Goal: Task Accomplishment & Management: Complete application form

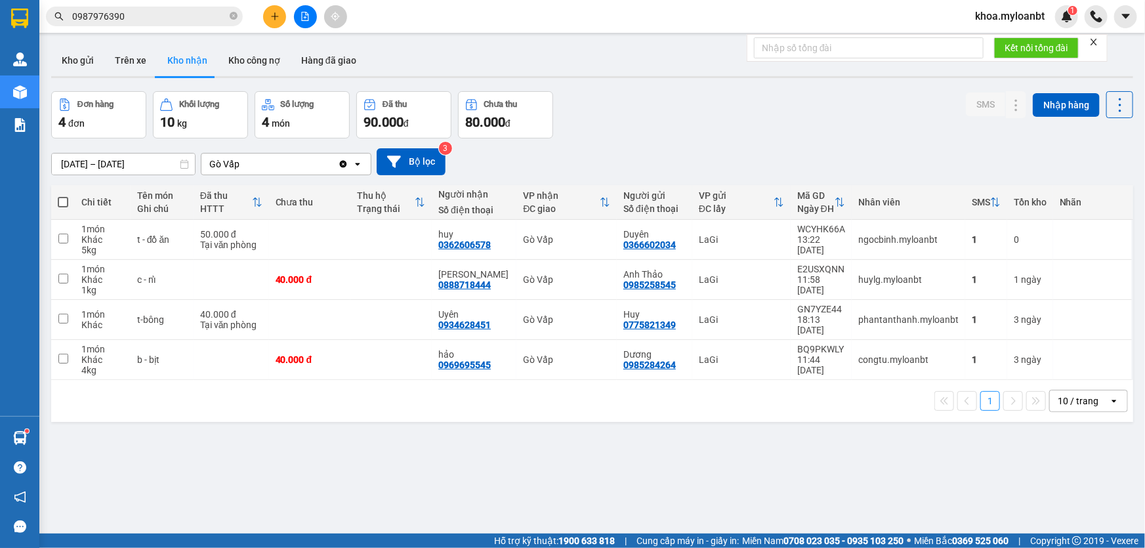
click at [287, 14] on div at bounding box center [305, 16] width 98 height 23
click at [281, 15] on button at bounding box center [274, 16] width 23 height 23
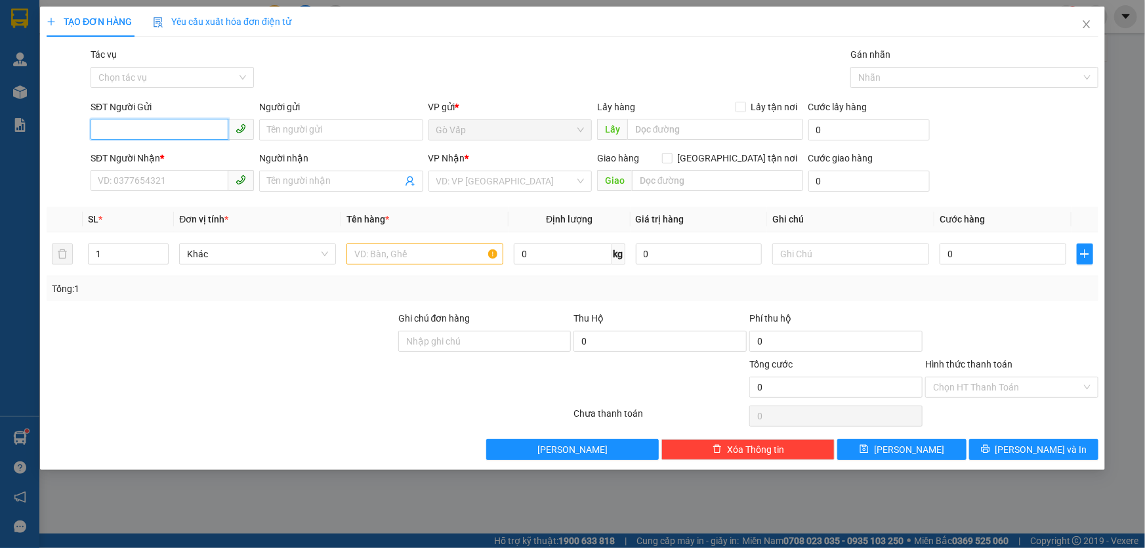
click at [184, 124] on input "SĐT Người Gửi" at bounding box center [160, 129] width 138 height 21
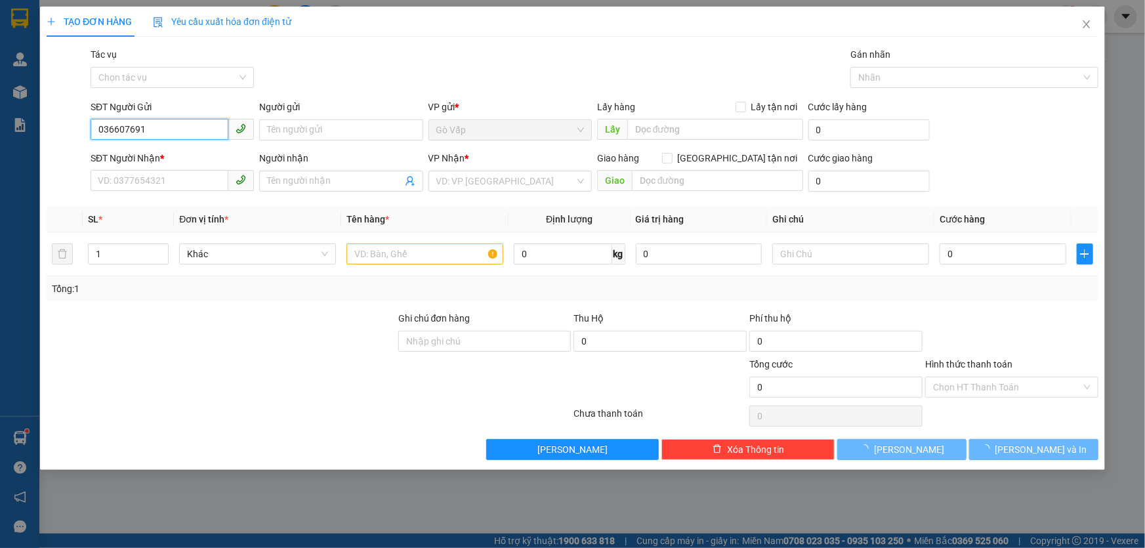
type input "0366076916"
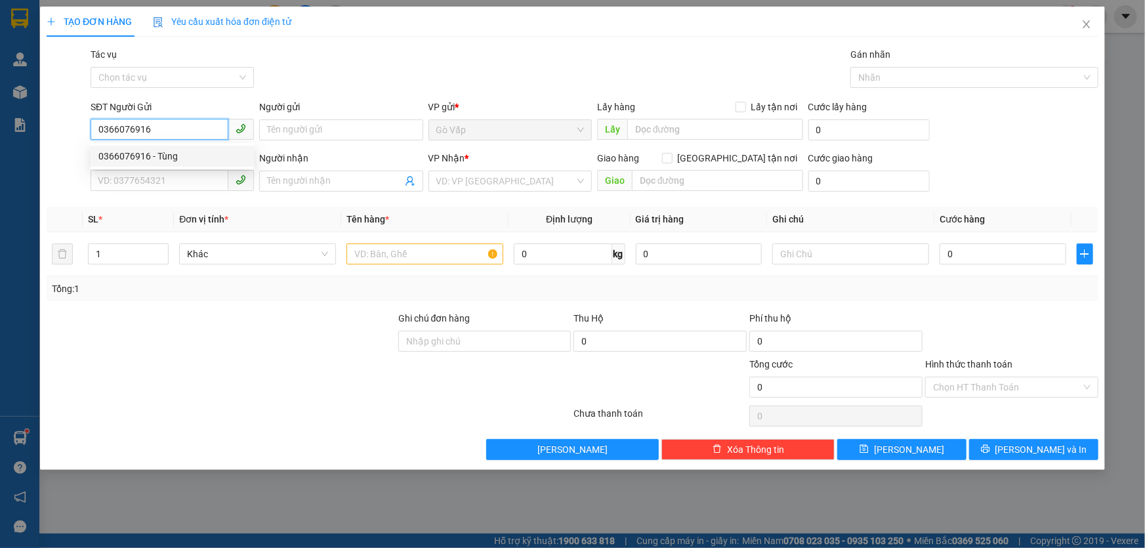
click at [177, 152] on div "0366076916 - Tùng" at bounding box center [172, 156] width 148 height 14
type input "Tùng"
type input "0902641716"
type input "Duy"
type input "0366076916"
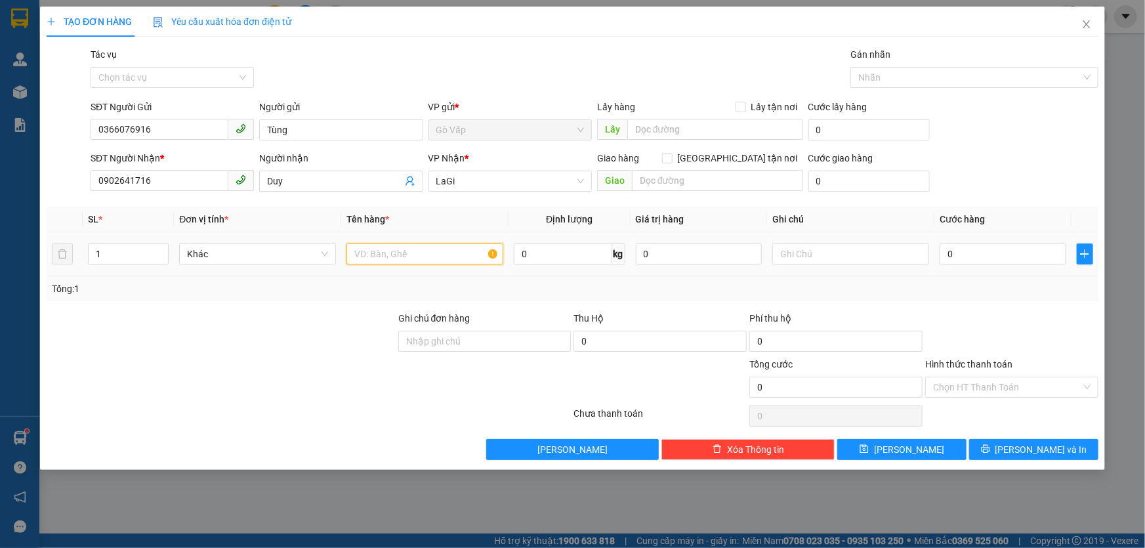
click at [436, 249] on input "text" at bounding box center [424, 253] width 157 height 21
type input "t- lk máy giặt"
click at [535, 250] on input "0" at bounding box center [563, 253] width 98 height 21
type input "4.3"
click at [969, 254] on input "0" at bounding box center [1003, 253] width 127 height 21
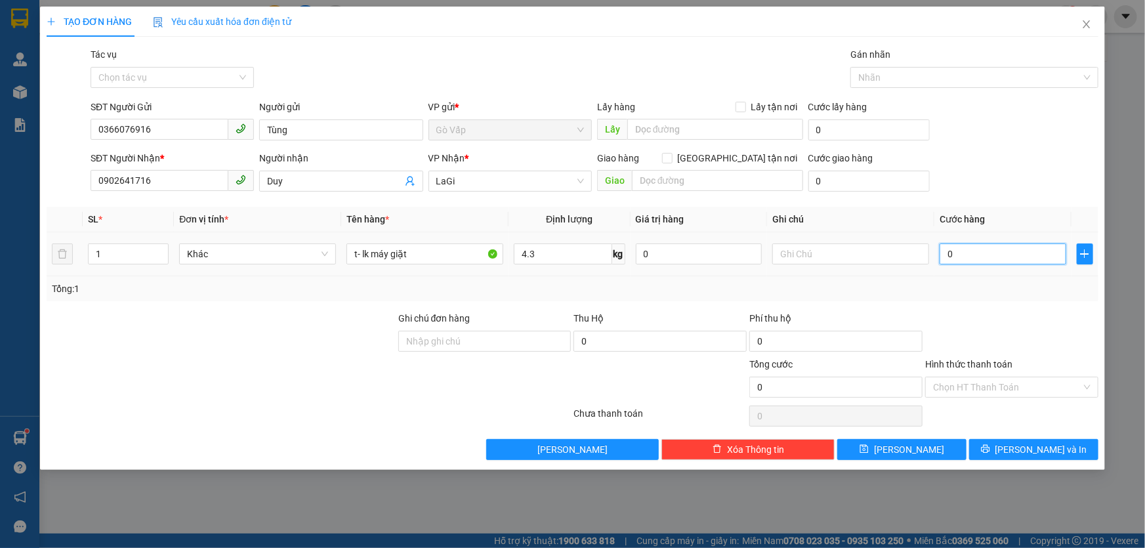
type input "5"
type input "50"
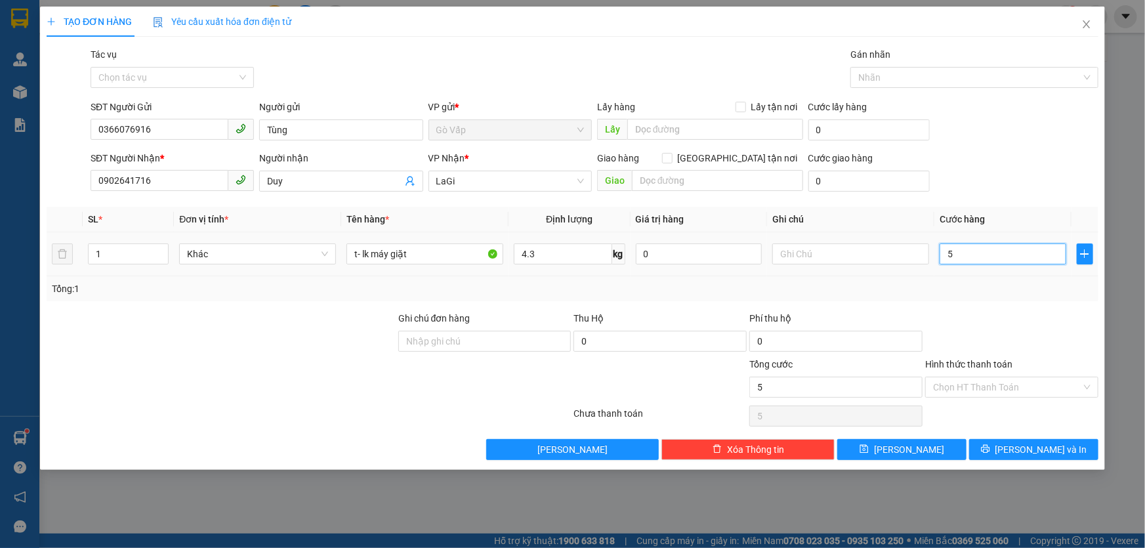
type input "50"
type input "50.000"
click at [1000, 317] on div at bounding box center [1012, 334] width 176 height 46
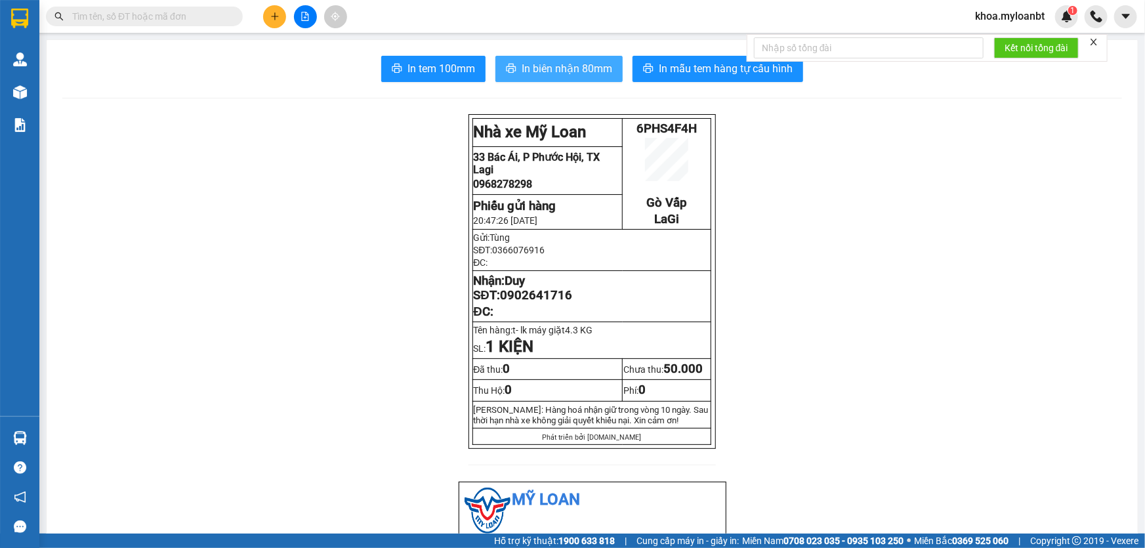
click at [547, 80] on button "In biên nhận 80mm" at bounding box center [558, 69] width 127 height 26
click at [262, 8] on div at bounding box center [305, 16] width 98 height 23
click at [269, 9] on button at bounding box center [274, 16] width 23 height 23
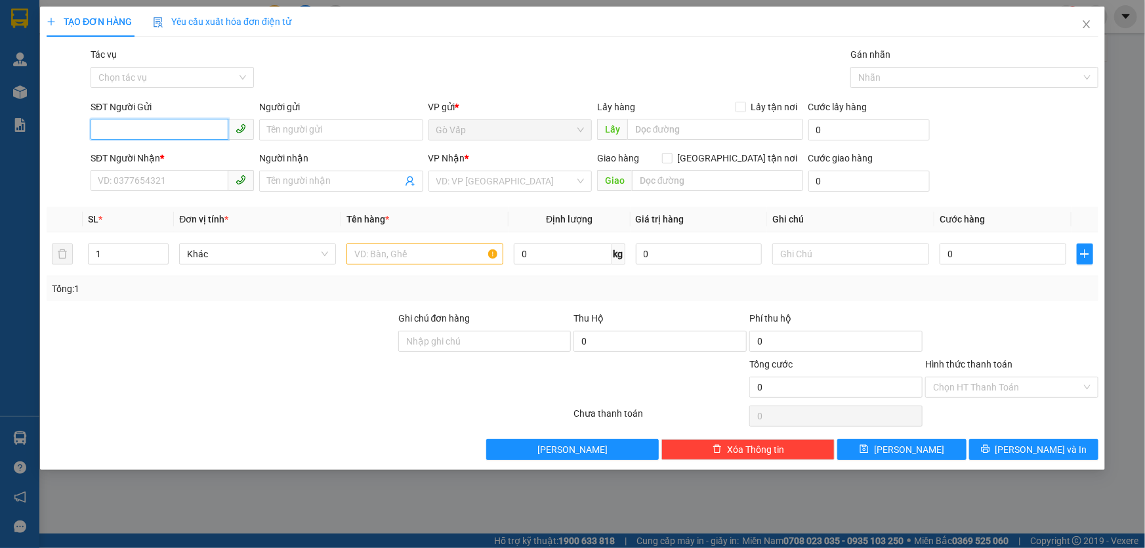
click at [170, 136] on input "SĐT Người Gửi" at bounding box center [160, 129] width 138 height 21
type input "0917350539"
click at [156, 157] on div "0917350539 - Hồng" at bounding box center [172, 156] width 148 height 14
type input "Hồng"
type input "0937368481"
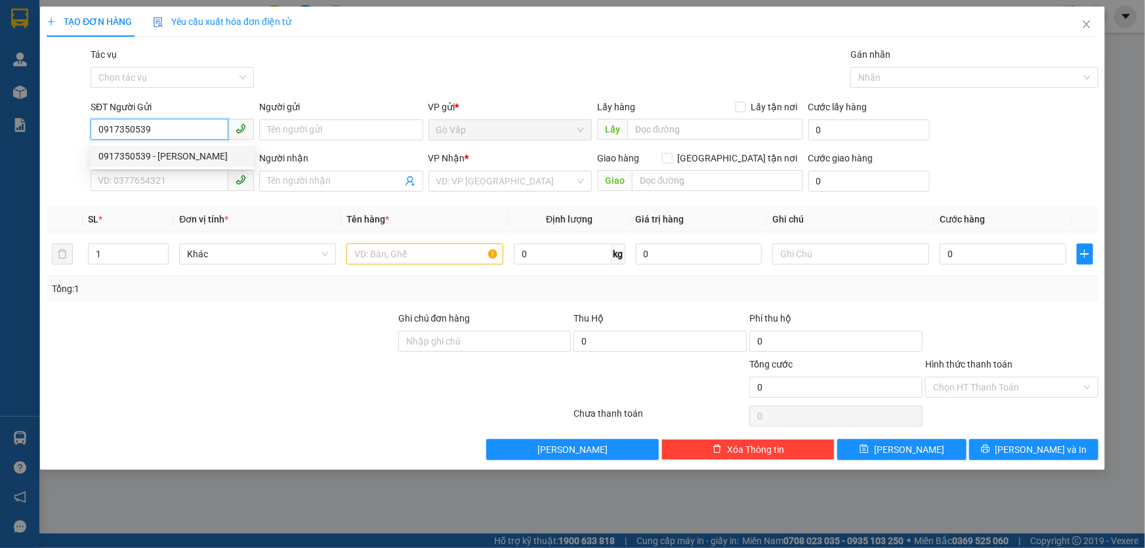
type input "Huy"
type input "0917350539"
click at [415, 258] on input "text" at bounding box center [424, 253] width 157 height 21
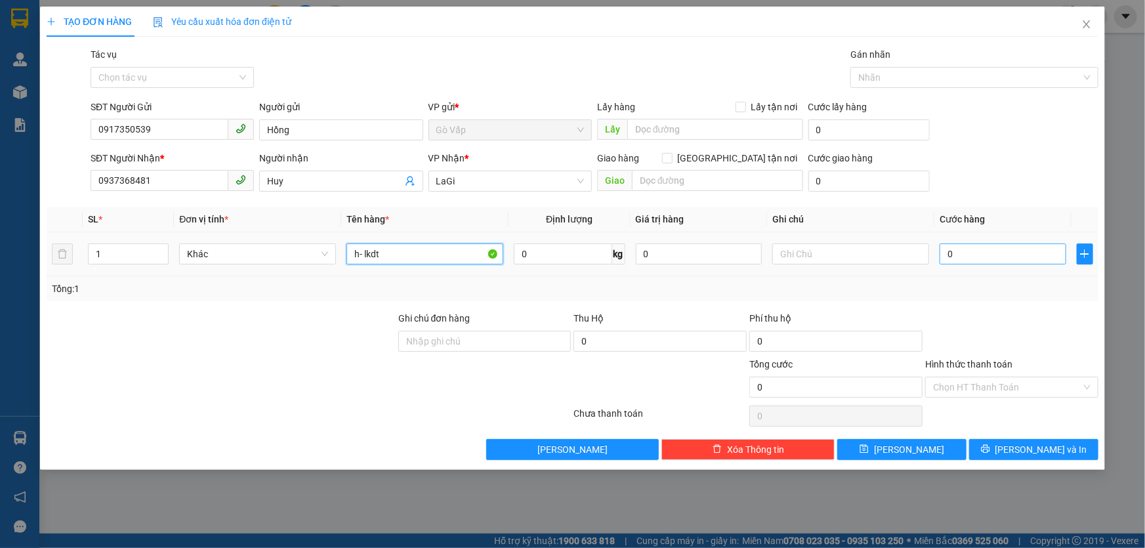
type input "h- lkdt"
click at [1010, 257] on input "0" at bounding box center [1003, 253] width 127 height 21
type input "4"
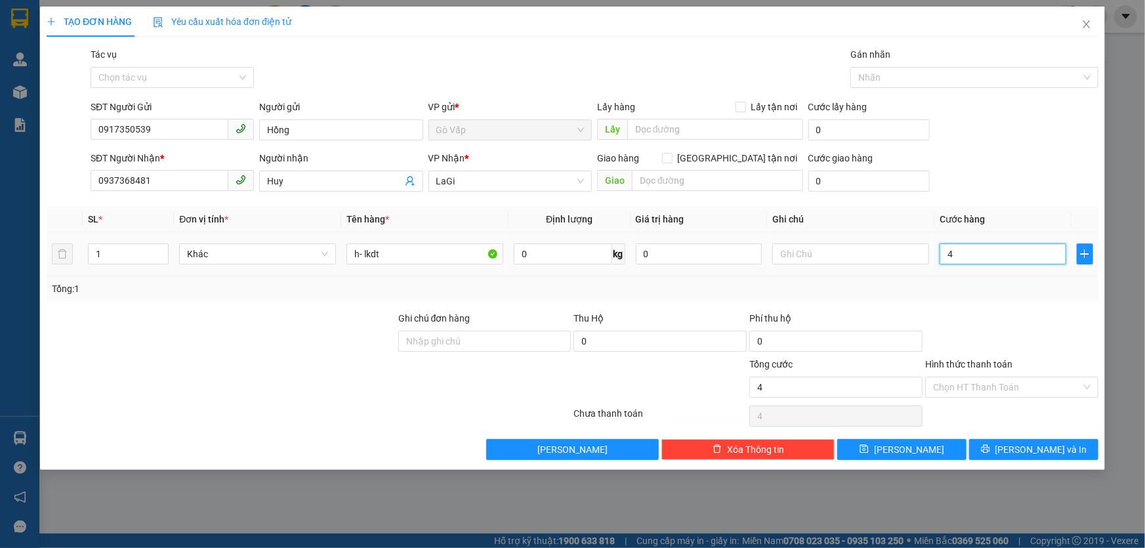
type input "40"
type input "40.000"
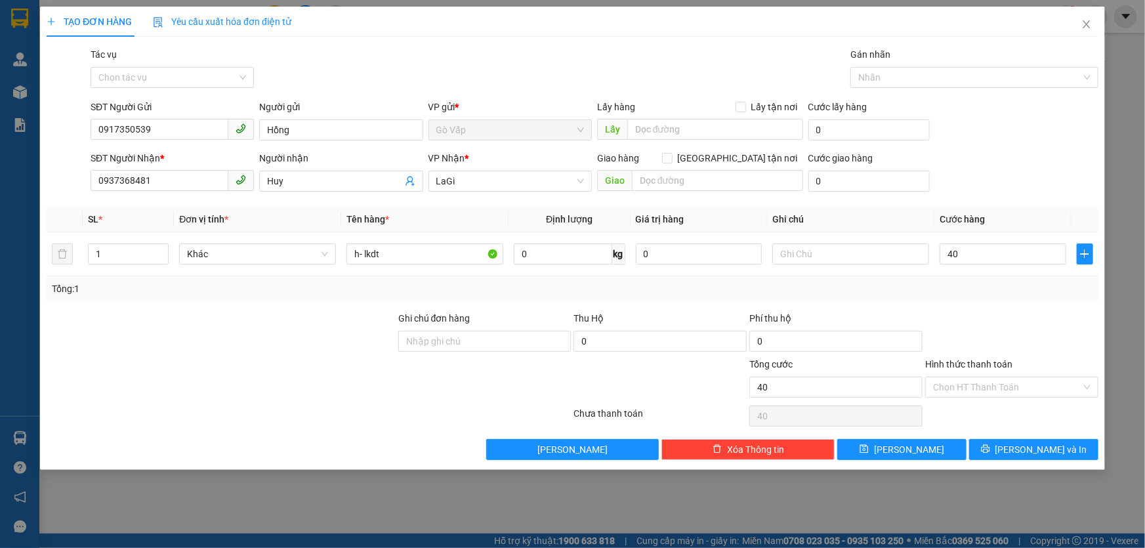
type input "40.000"
drag, startPoint x: 988, startPoint y: 291, endPoint x: 1024, endPoint y: 383, distance: 98.9
click at [987, 301] on div "Transit Pickup Surcharge Ids Transit Deliver Surcharge Ids Transit Deliver Surc…" at bounding box center [573, 253] width 1052 height 413
click at [1033, 434] on div "Transit Pickup Surcharge Ids Transit Deliver Surcharge Ids Transit Deliver Surc…" at bounding box center [573, 253] width 1052 height 413
click at [1033, 442] on span "[PERSON_NAME] và In" at bounding box center [1041, 449] width 92 height 14
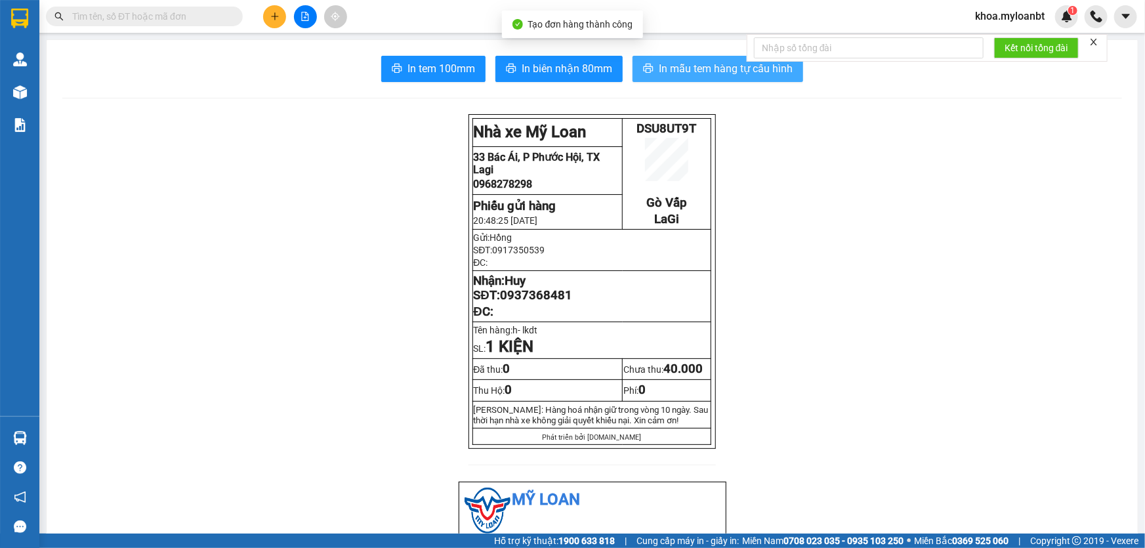
click at [718, 74] on span "In mẫu tem hàng tự cấu hình" at bounding box center [726, 68] width 134 height 16
click at [661, 78] on button "In mẫu tem hàng tự cấu hình" at bounding box center [718, 69] width 171 height 26
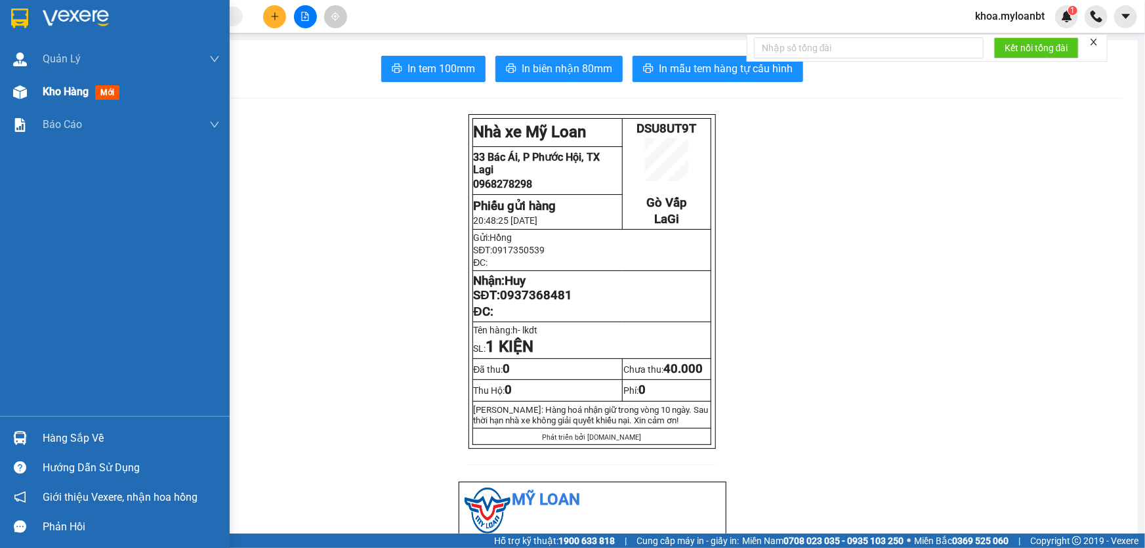
click at [3, 98] on div "Kho hàng mới" at bounding box center [115, 91] width 230 height 33
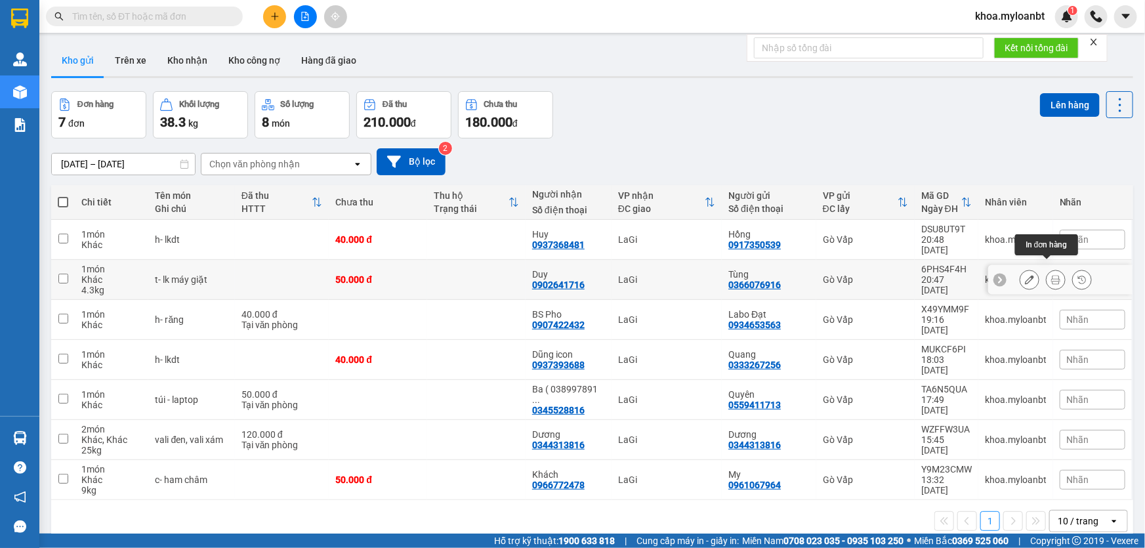
click at [1047, 274] on button at bounding box center [1056, 279] width 18 height 23
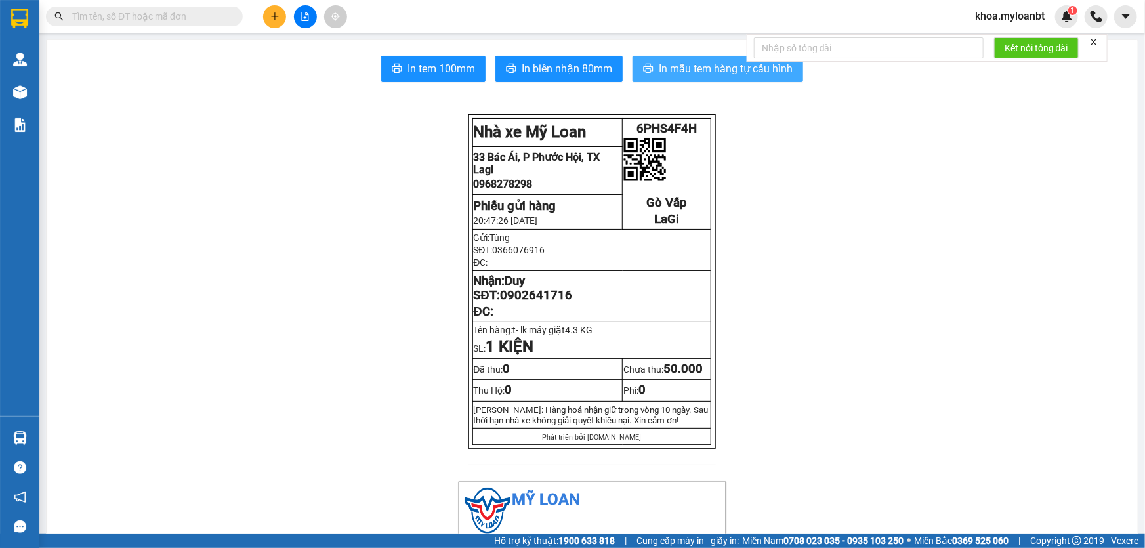
click at [695, 72] on span "In mẫu tem hàng tự cấu hình" at bounding box center [726, 68] width 134 height 16
